Goal: Information Seeking & Learning: Learn about a topic

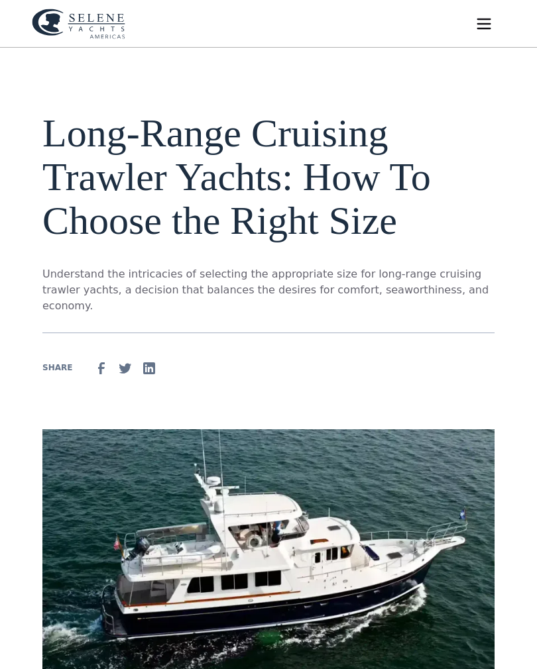
click at [492, 28] on img "menu" at bounding box center [483, 24] width 19 height 19
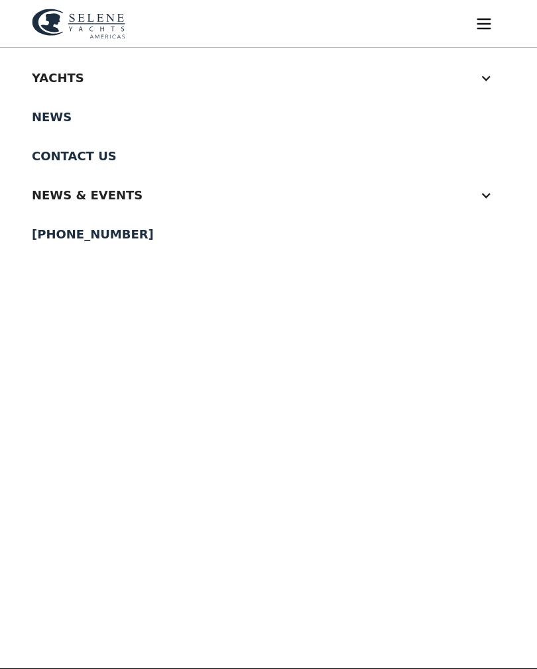
click at [48, 75] on div "Yachts" at bounding box center [255, 78] width 447 height 18
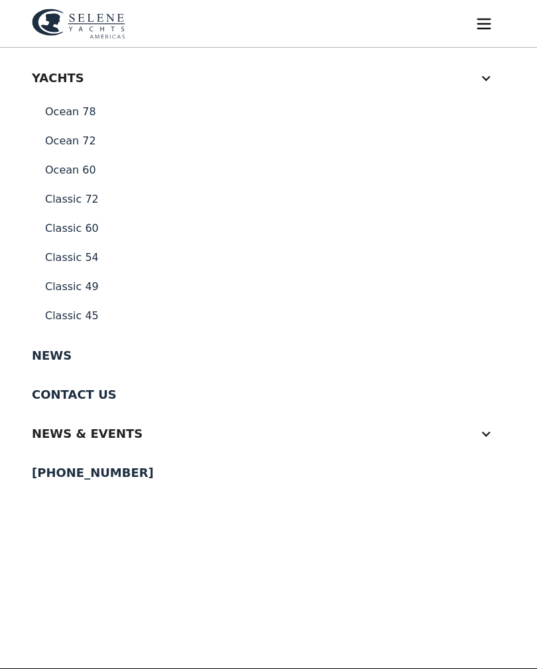
click at [65, 319] on link "Classic 45" at bounding box center [268, 315] width 473 height 29
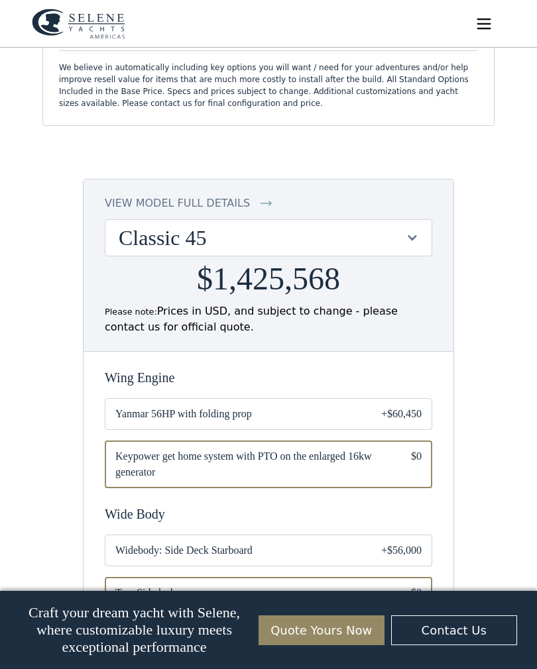
scroll to position [1004, 0]
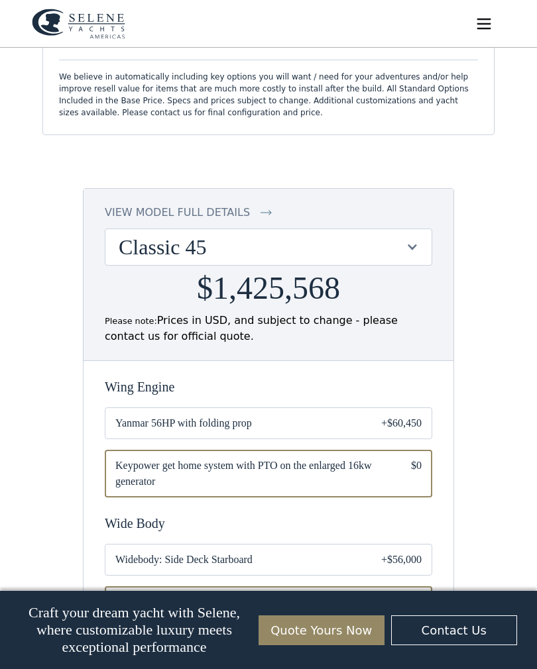
click at [409, 239] on div "Classic 45" at bounding box center [268, 247] width 326 height 36
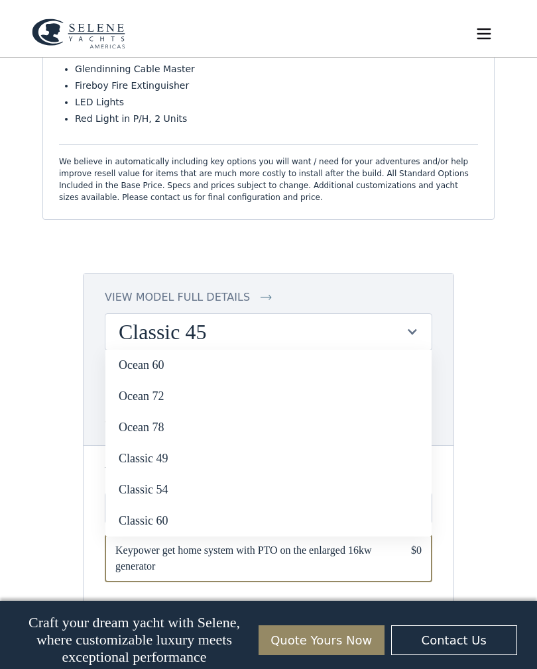
scroll to position [919, 0]
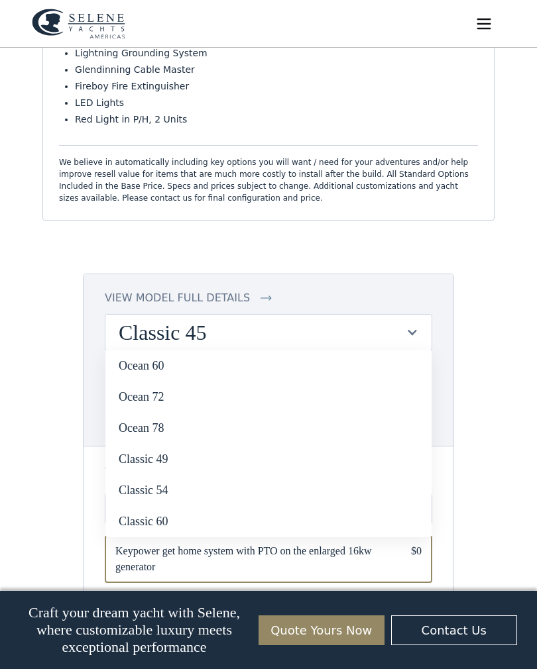
click at [323, 429] on link "Ocean 78" at bounding box center [268, 428] width 326 height 31
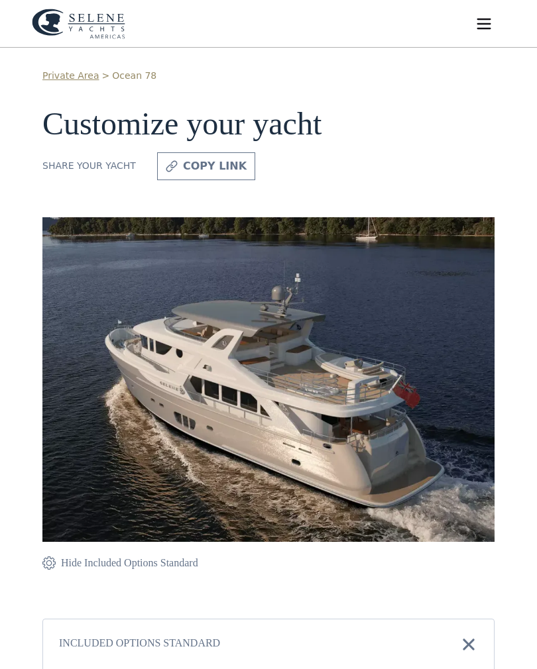
click at [64, 76] on link "Private Area" at bounding box center [70, 76] width 56 height 14
